Goal: Task Accomplishment & Management: Use online tool/utility

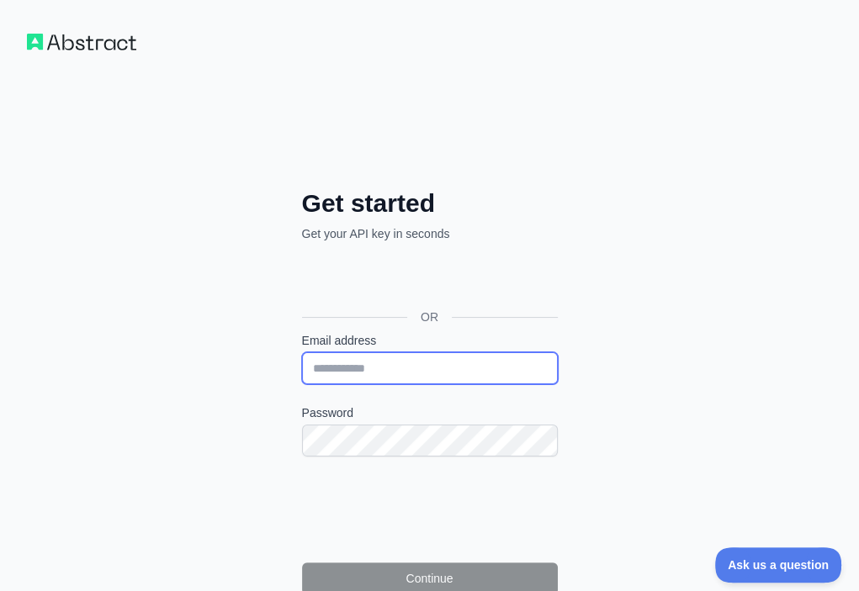
click at [302, 352] on input "Email address" at bounding box center [430, 368] width 256 height 32
paste input "**********"
type input "**********"
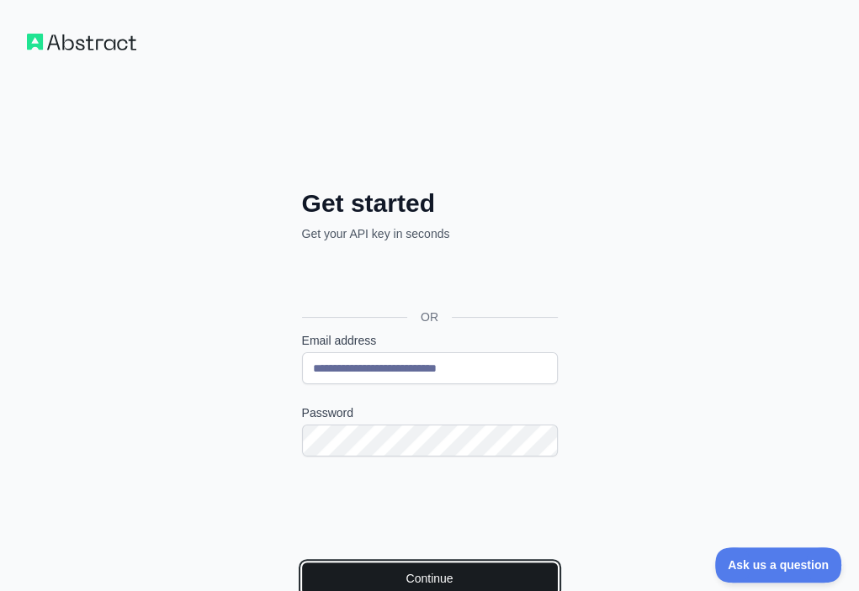
click at [302, 563] on button "Continue" at bounding box center [430, 579] width 256 height 32
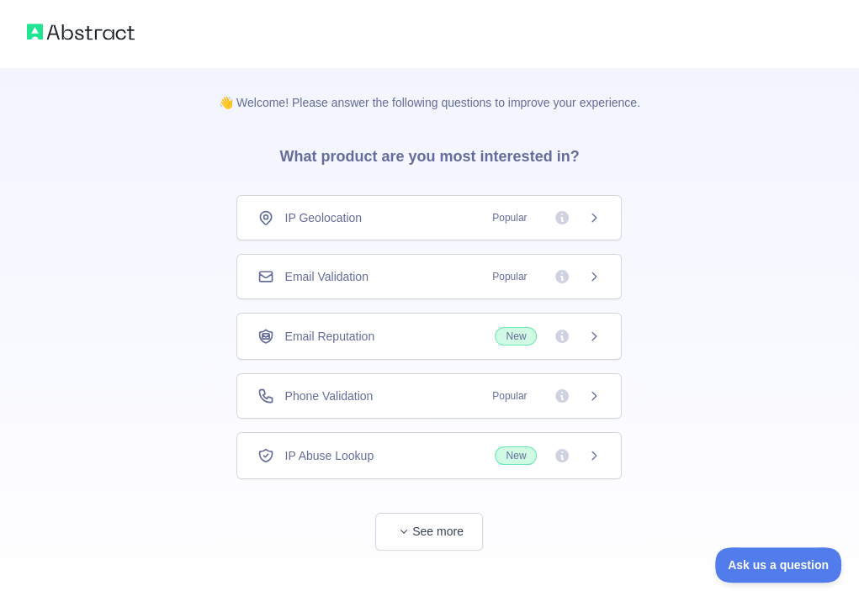
click at [448, 272] on div "Email Validation Popular" at bounding box center [428, 276] width 343 height 17
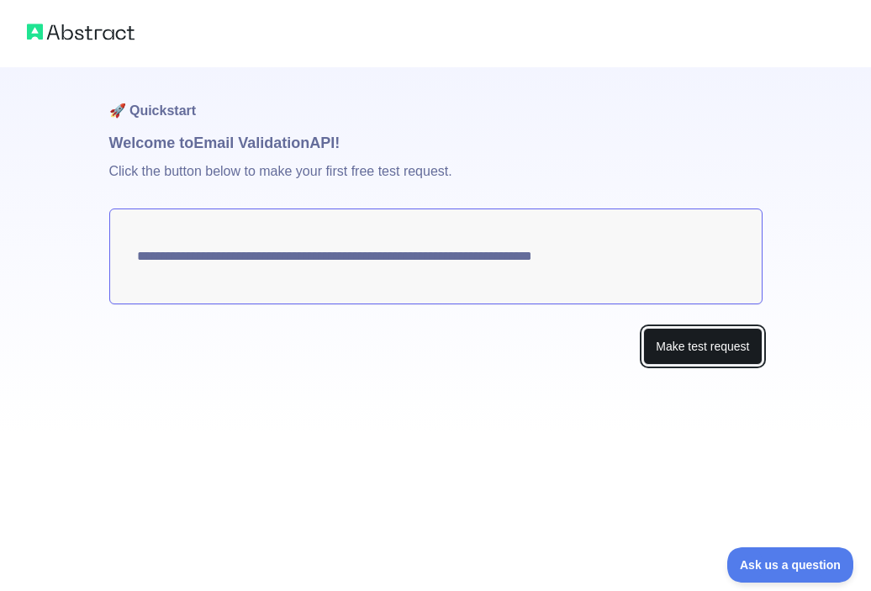
click at [661, 336] on button "Make test request" at bounding box center [702, 347] width 119 height 38
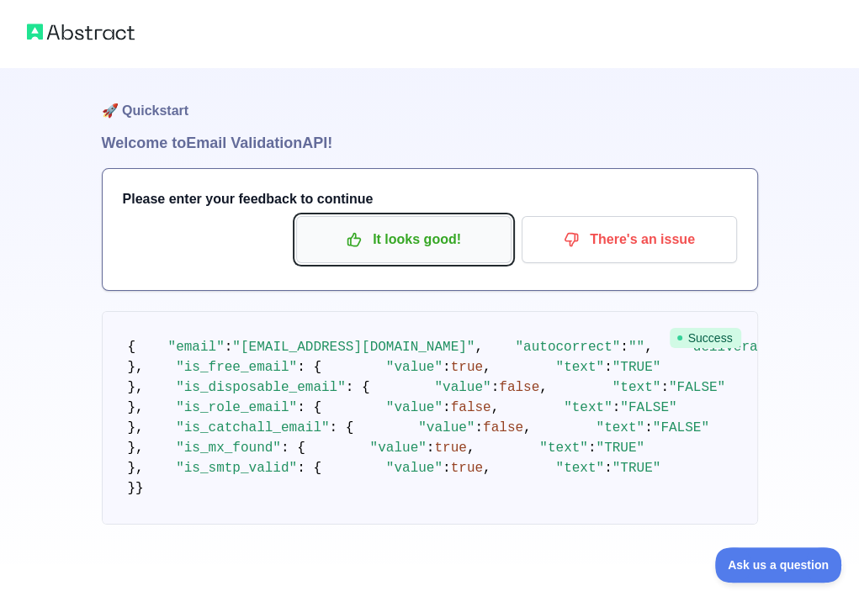
click at [421, 246] on p "It looks good!" at bounding box center [404, 239] width 190 height 29
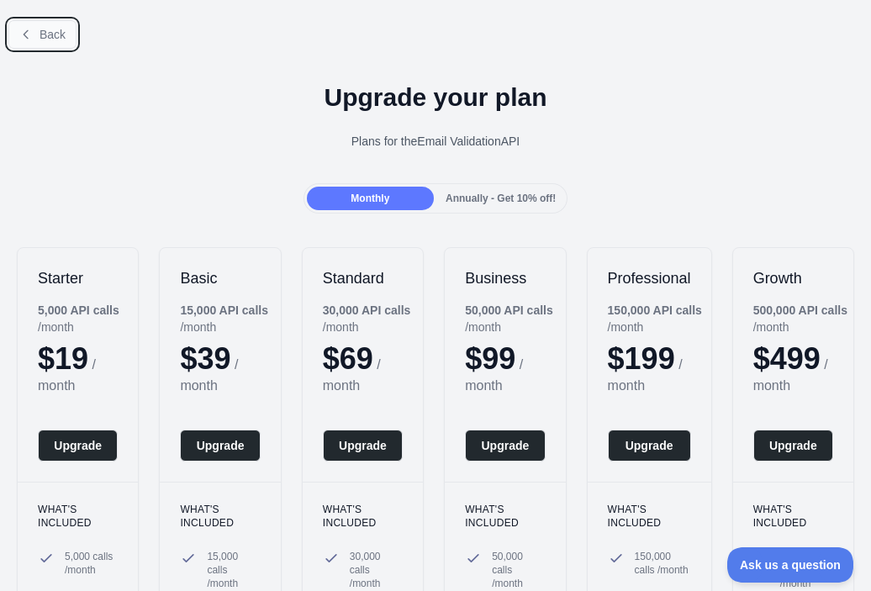
click at [58, 32] on span "Back" at bounding box center [53, 34] width 26 height 13
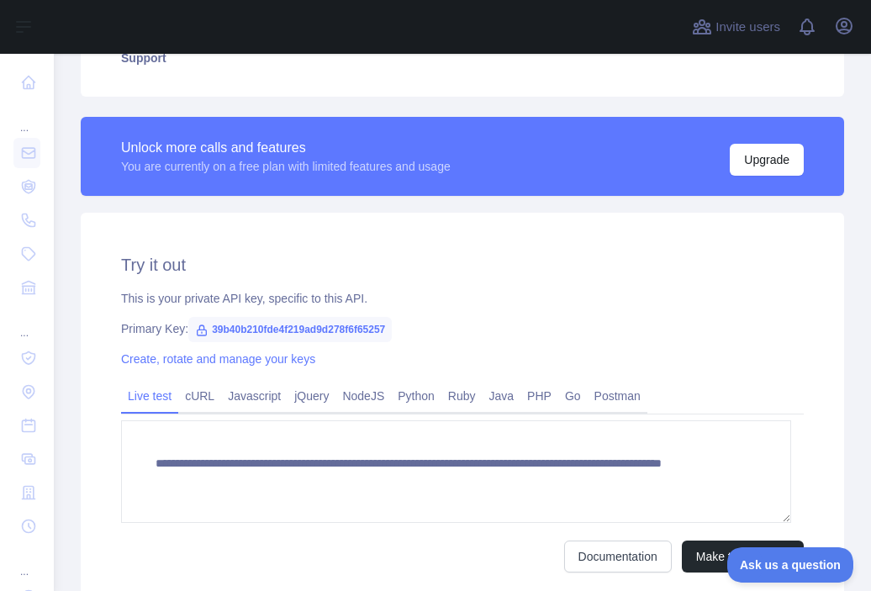
scroll to position [421, 0]
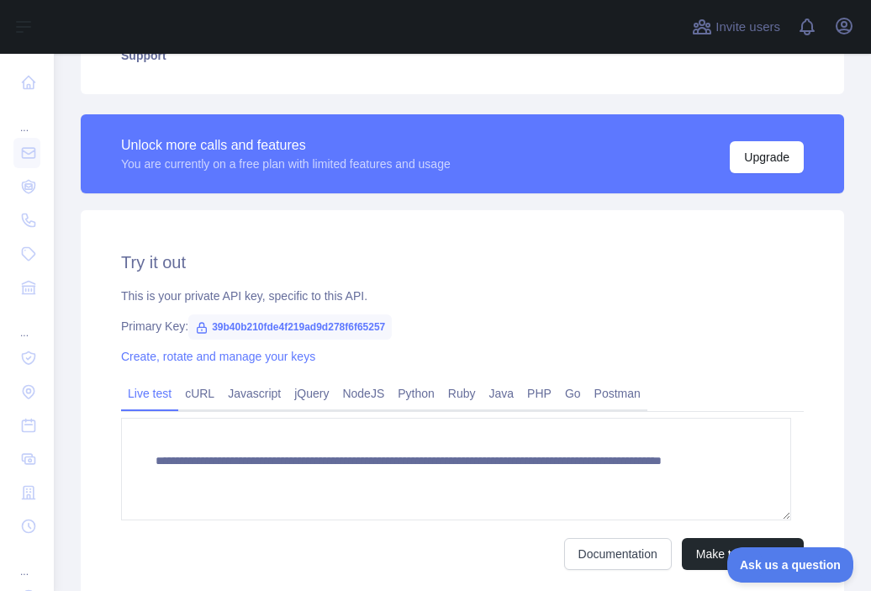
click at [316, 330] on span "39b40b210fde4f219ad9d278f6f65257" at bounding box center [290, 327] width 204 height 25
copy span "39b40b210fde4f219ad9d278f6f65257"
